Goal: Share content: Distribute website content to other platforms or users

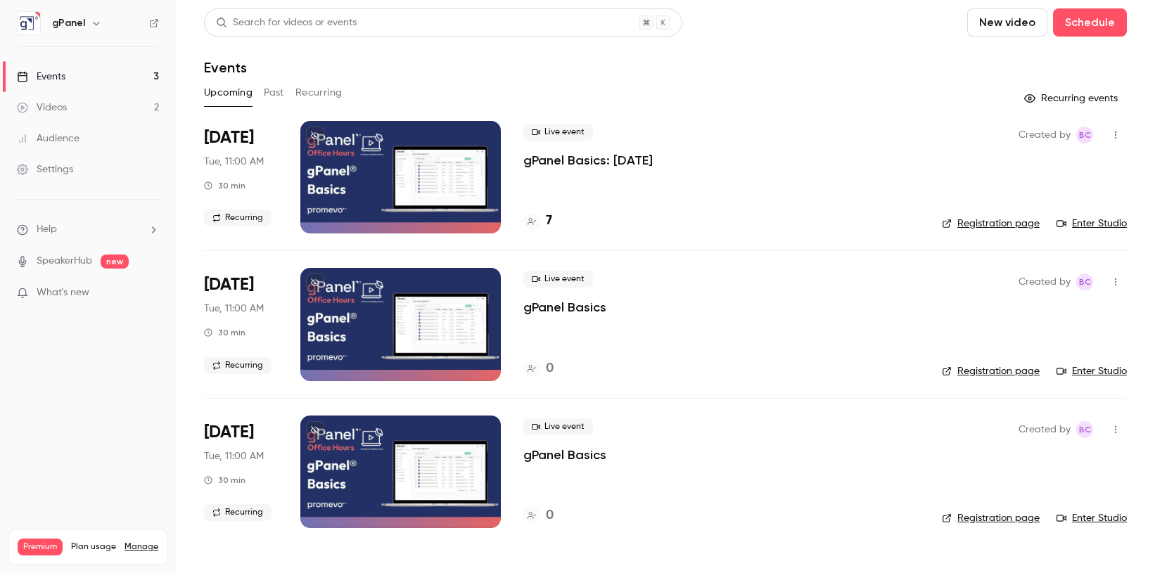
click at [283, 95] on button "Past" at bounding box center [274, 93] width 20 height 23
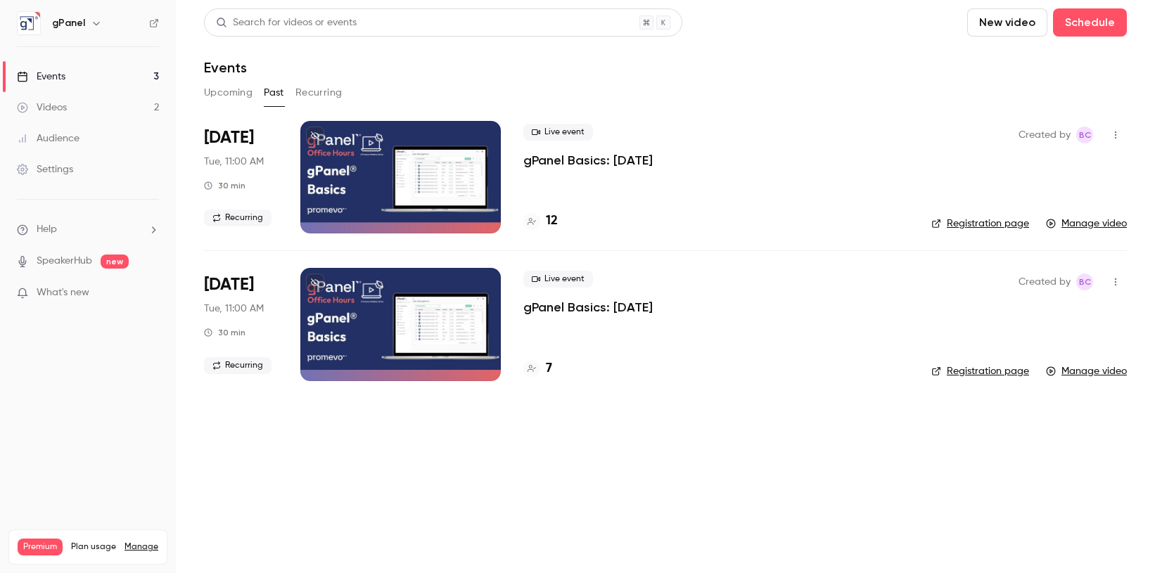
click at [622, 161] on p "gPanel Basics: [DATE]" at bounding box center [587, 160] width 129 height 17
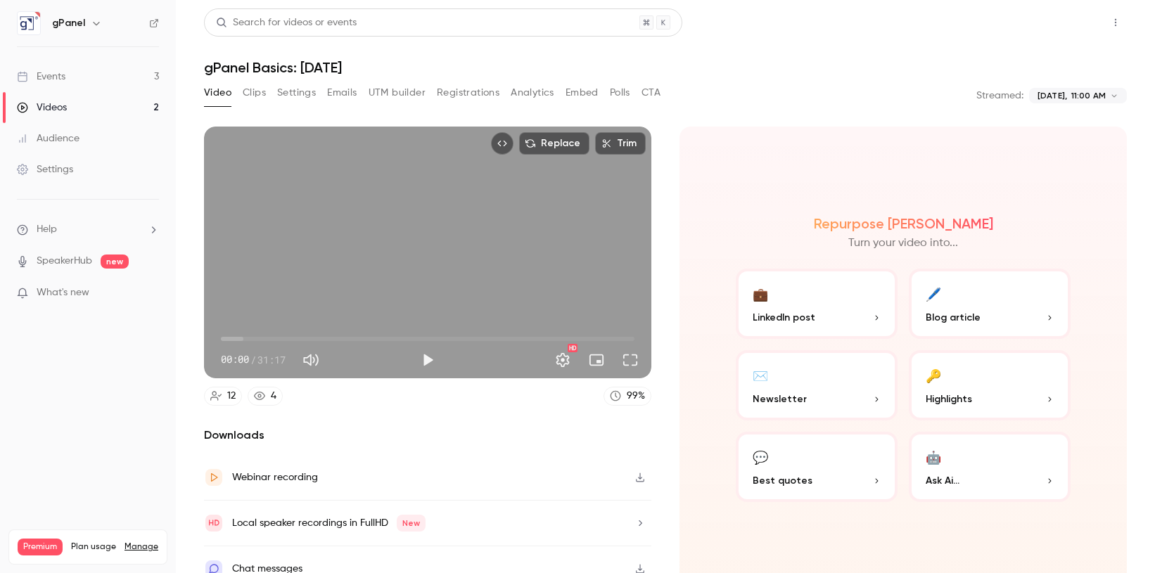
click at [1062, 23] on button "Share" at bounding box center [1065, 22] width 56 height 28
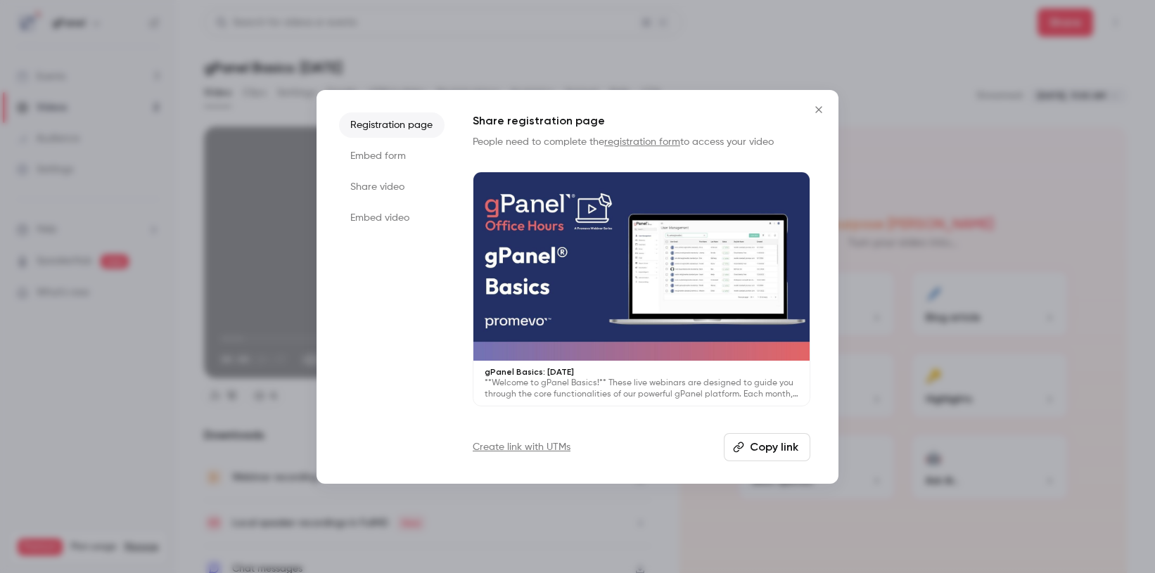
click at [746, 445] on button "Copy link" at bounding box center [767, 447] width 87 height 28
click at [819, 110] on icon "Close" at bounding box center [818, 109] width 17 height 11
